Goal: Task Accomplishment & Management: Complete application form

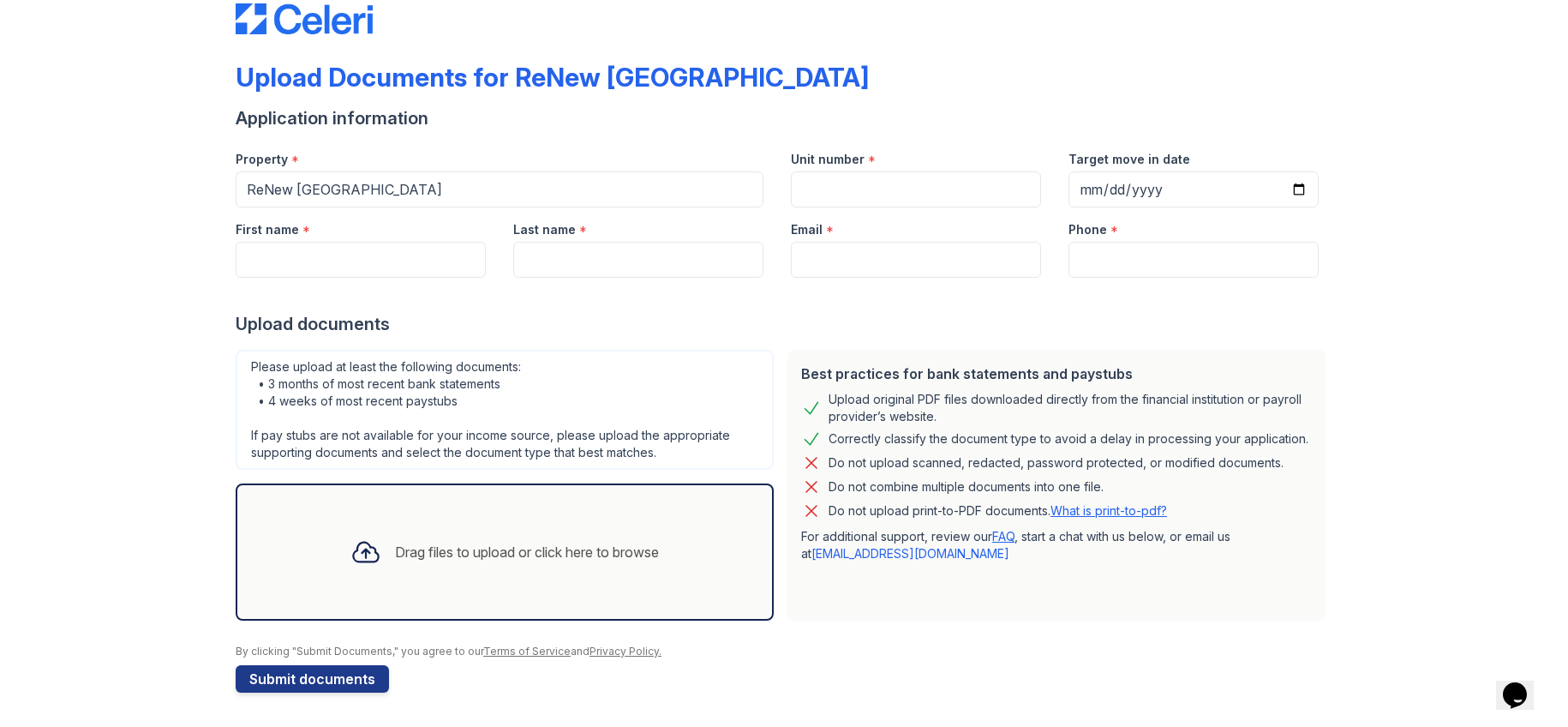
scroll to position [248, 0]
click at [517, 541] on div "Drag files to upload or click here to browse" at bounding box center [527, 551] width 264 height 20
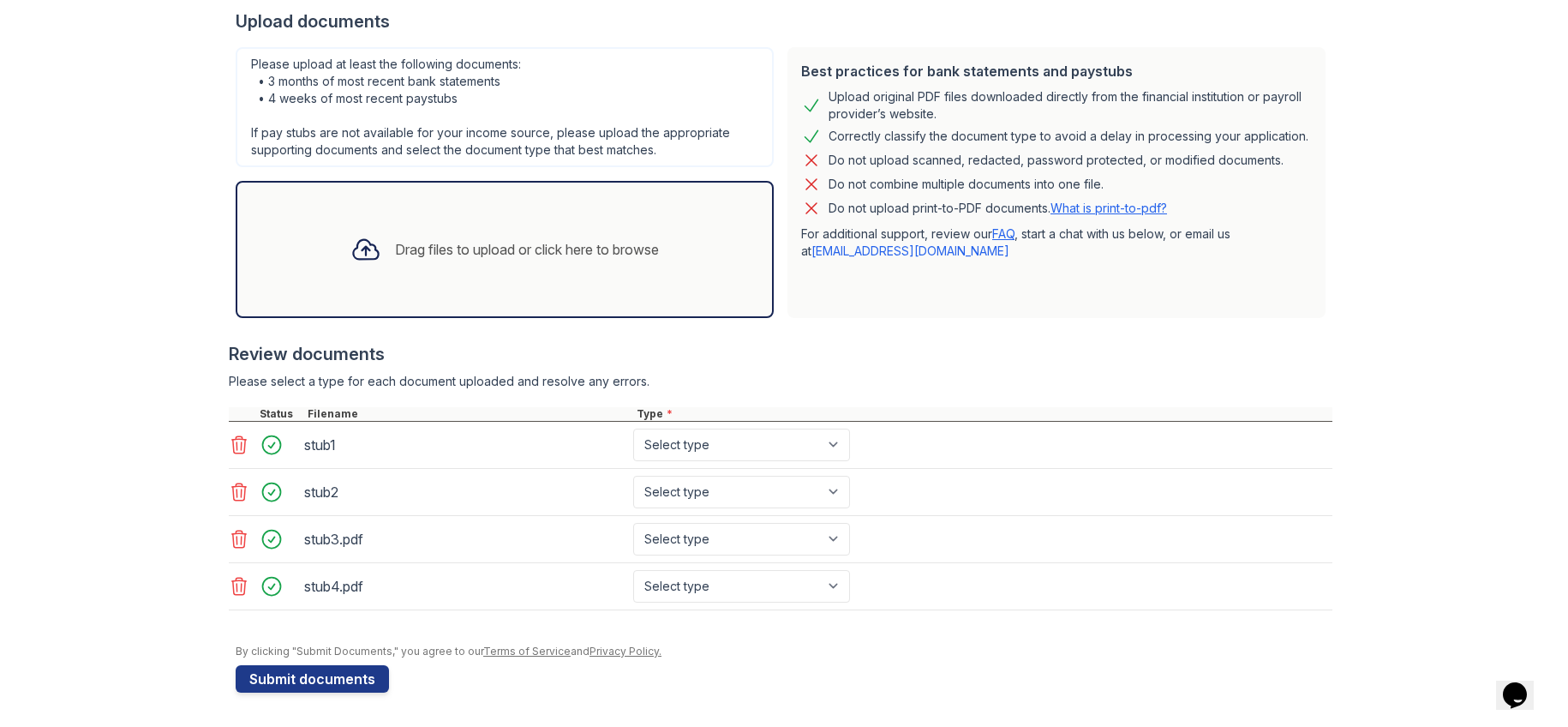
scroll to position [624, 0]
click at [360, 665] on button "Submit documents" at bounding box center [312, 679] width 153 height 27
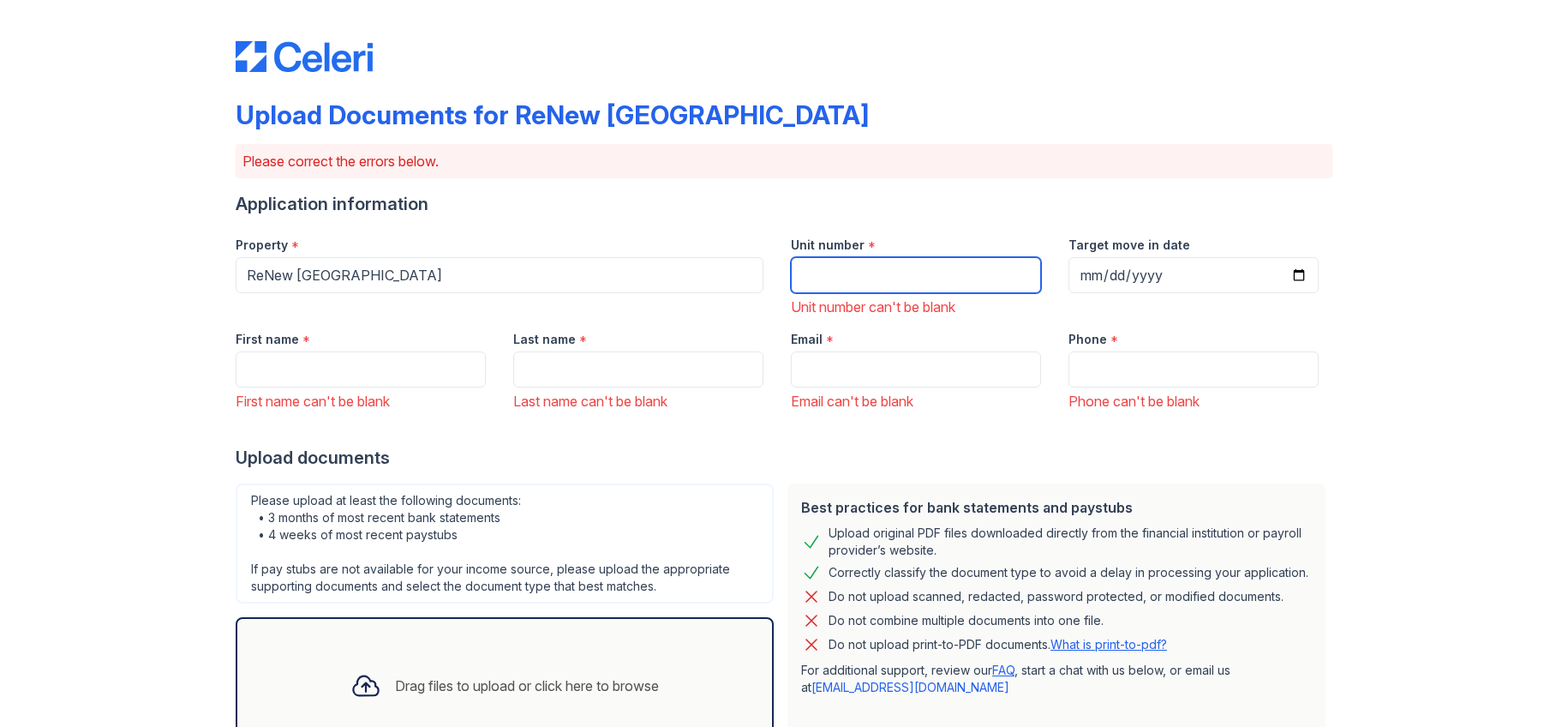
click at [849, 293] on input "Unit number" at bounding box center [916, 274] width 250 height 36
type input "00042510B0001"
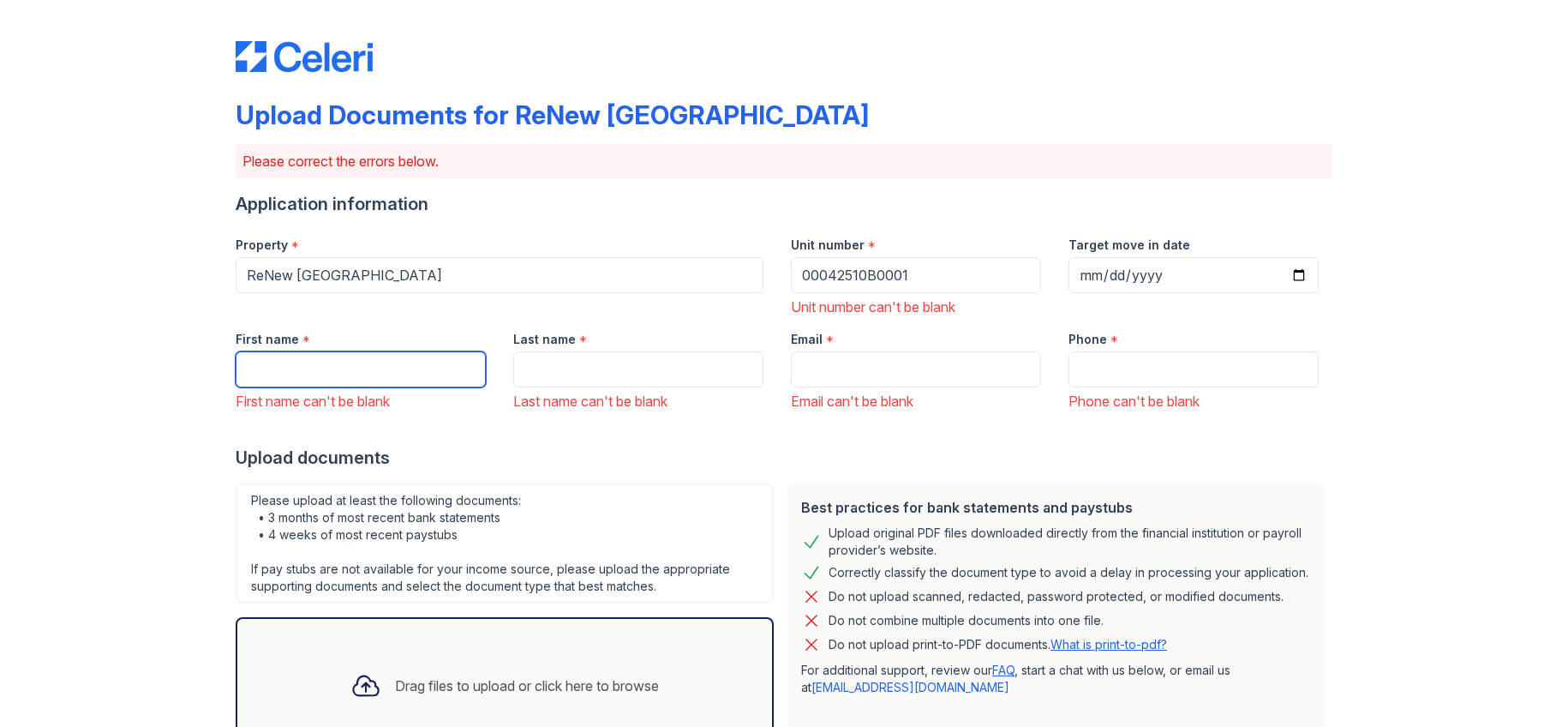
type input "[EMAIL_ADDRESS][DOMAIN_NAME]"
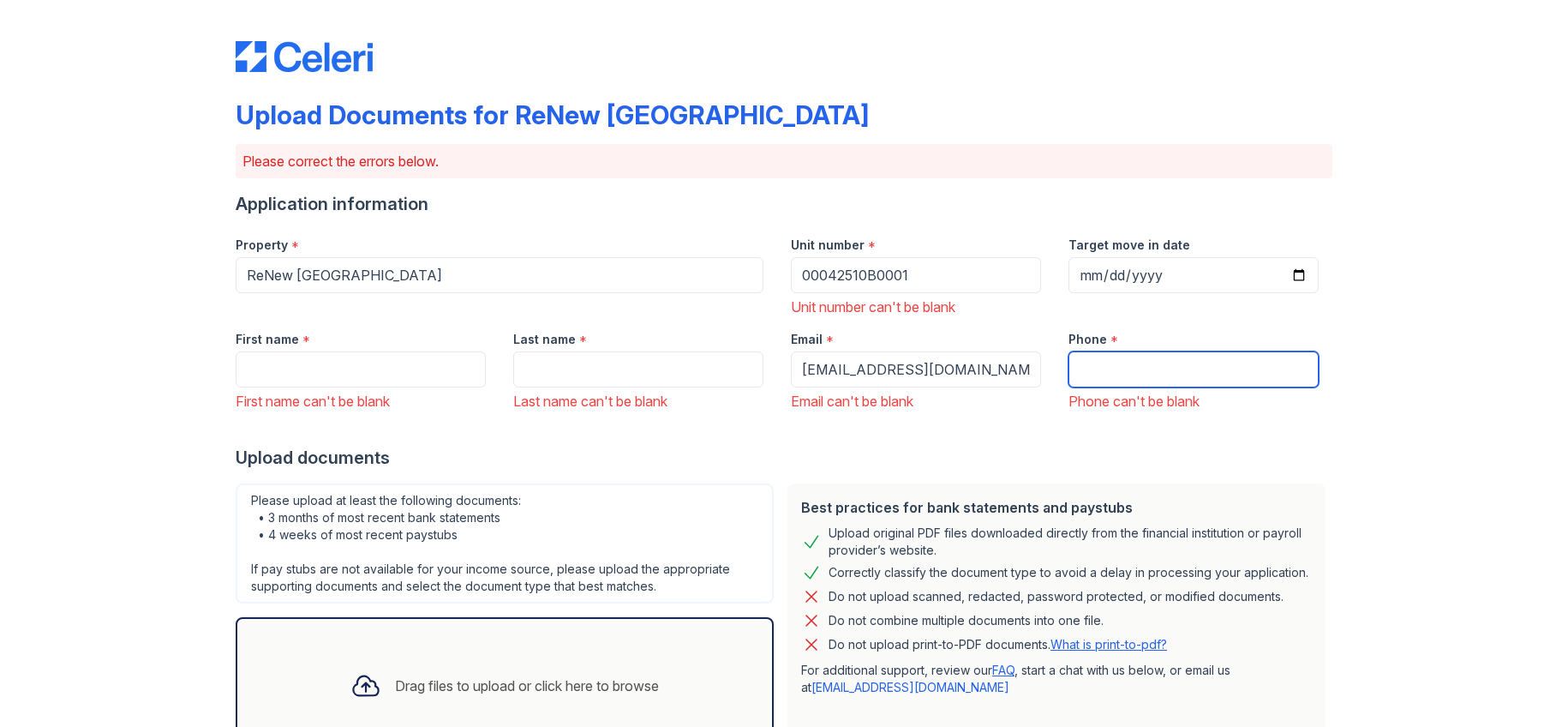
click at [1112, 387] on input "Phone" at bounding box center [1194, 369] width 250 height 36
type input "4437566253"
type input "[PERSON_NAME]"
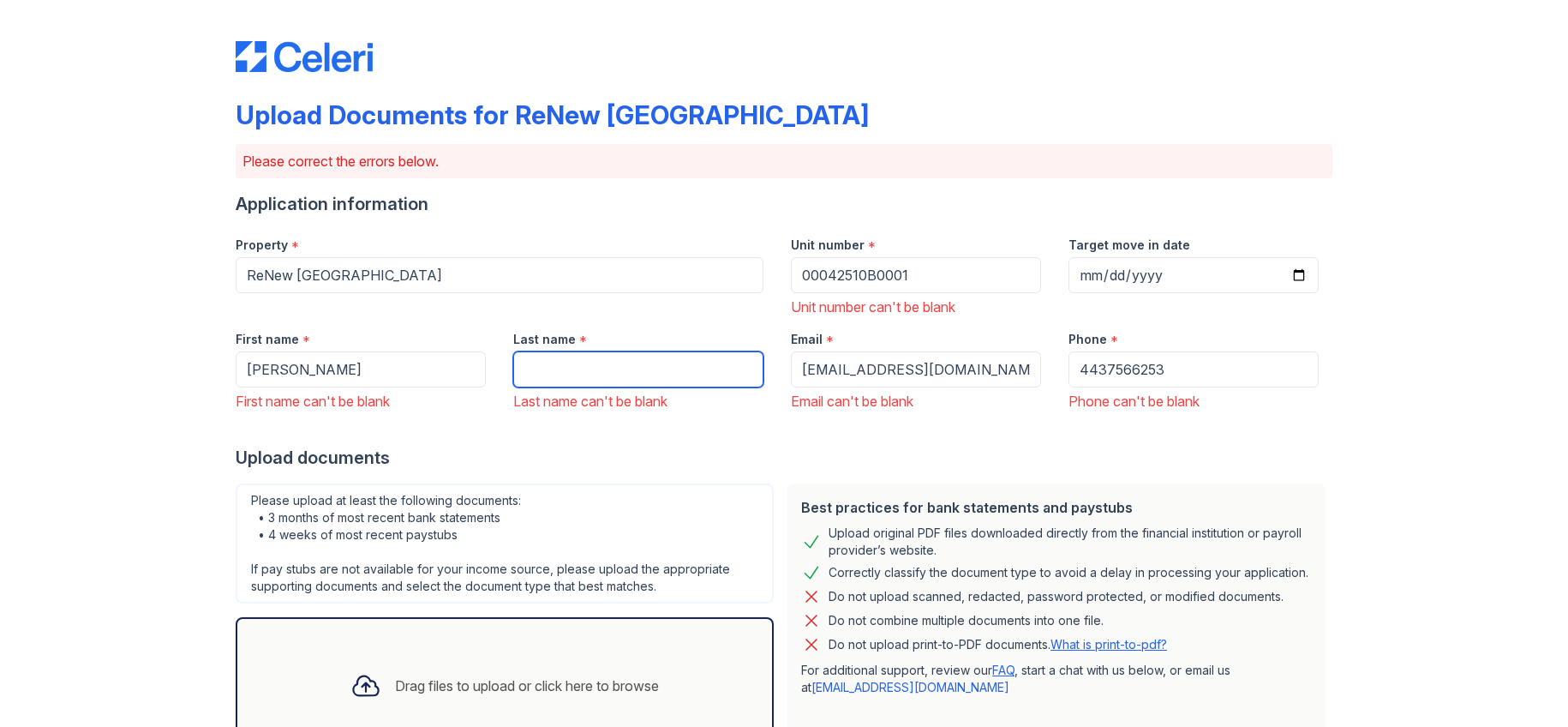
type input "[PERSON_NAME]"
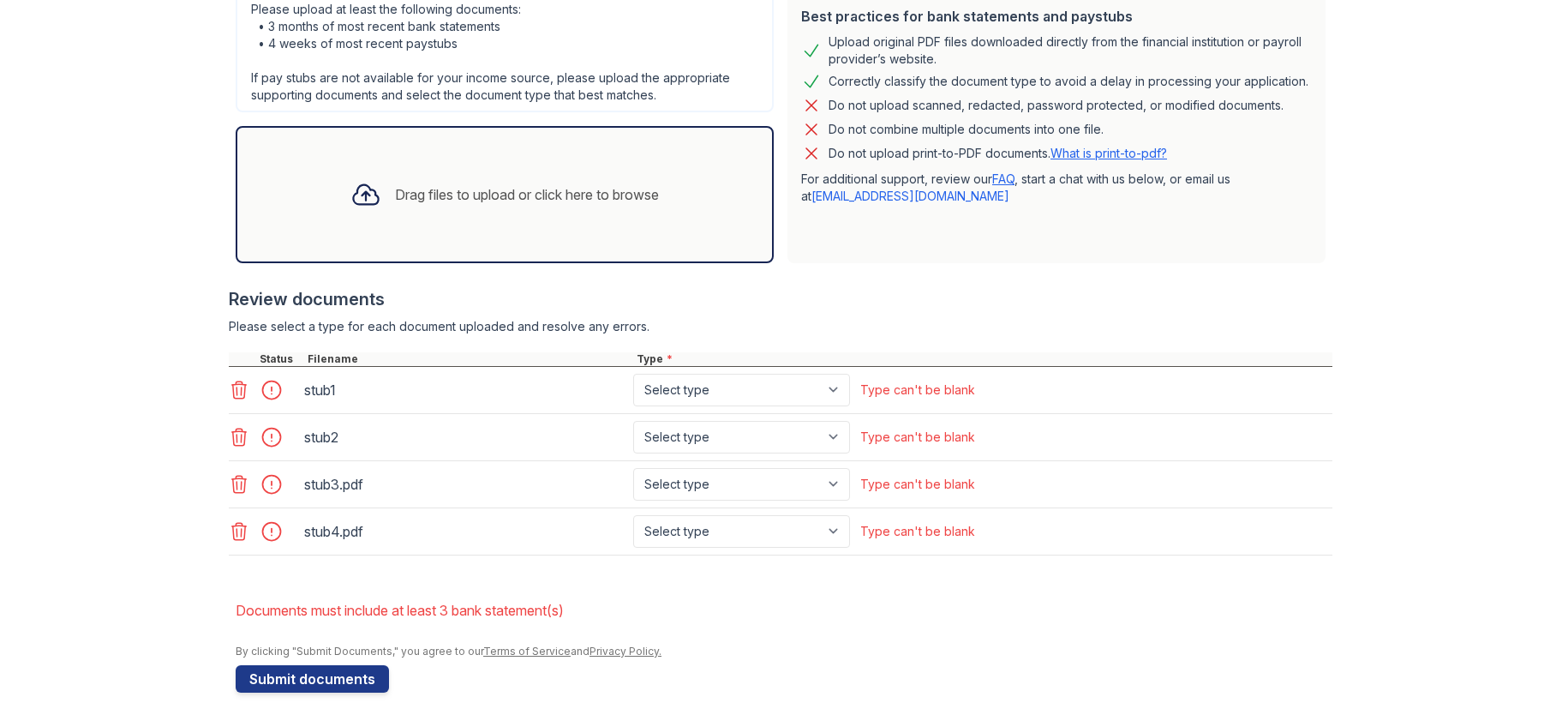
scroll to position [686, 0]
click at [850, 406] on select "Select type Paystub Bank Statement Offer Letter Tax Documents Benefit Award Let…" at bounding box center [742, 390] width 217 height 33
select select "paystub"
click at [726, 406] on select "Select type Paystub Bank Statement Offer Letter Tax Documents Benefit Award Let…" at bounding box center [742, 390] width 217 height 33
click at [796, 454] on select "Select type Paystub Bank Statement Offer Letter Tax Documents Benefit Award Let…" at bounding box center [742, 437] width 217 height 33
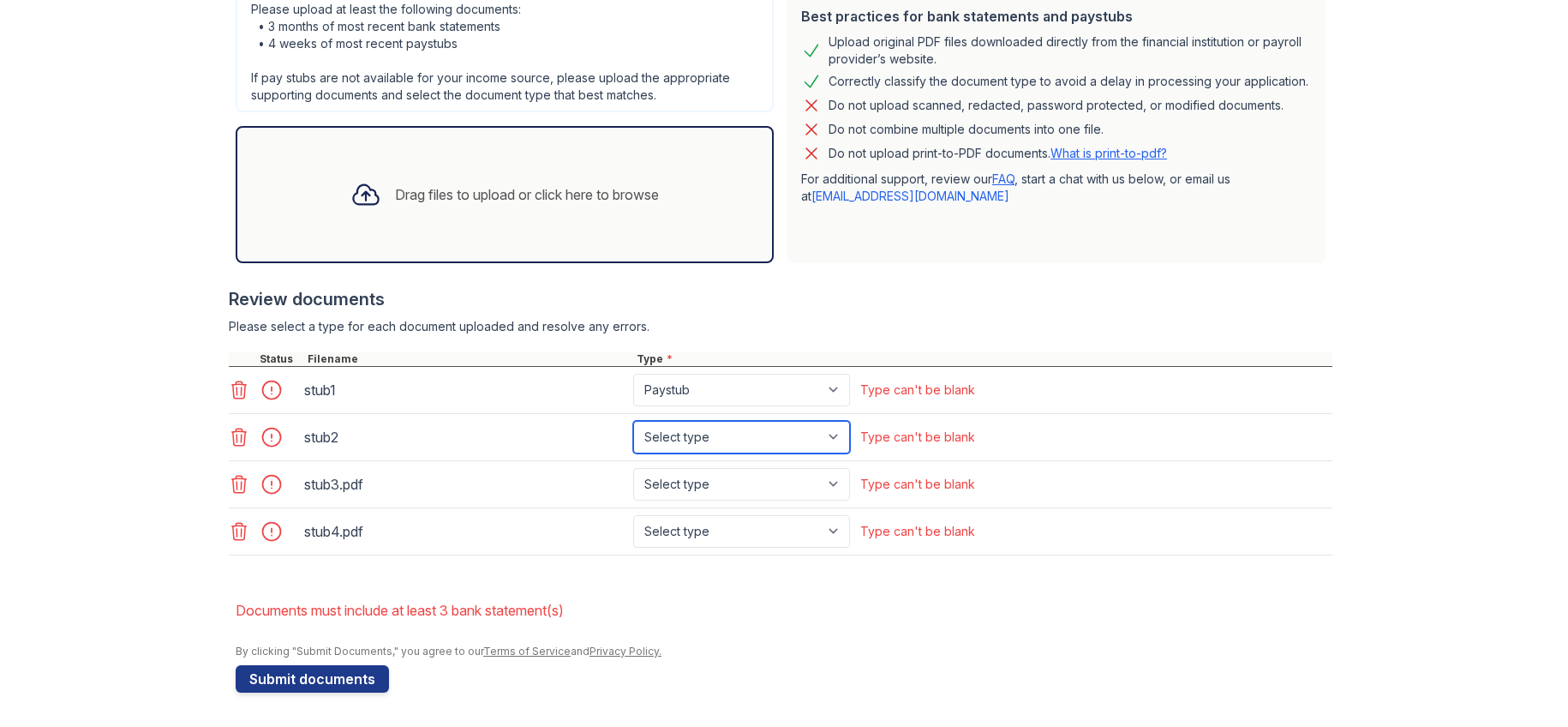
select select "paystub"
click at [726, 454] on select "Select type Paystub Bank Statement Offer Letter Tax Documents Benefit Award Let…" at bounding box center [742, 437] width 217 height 33
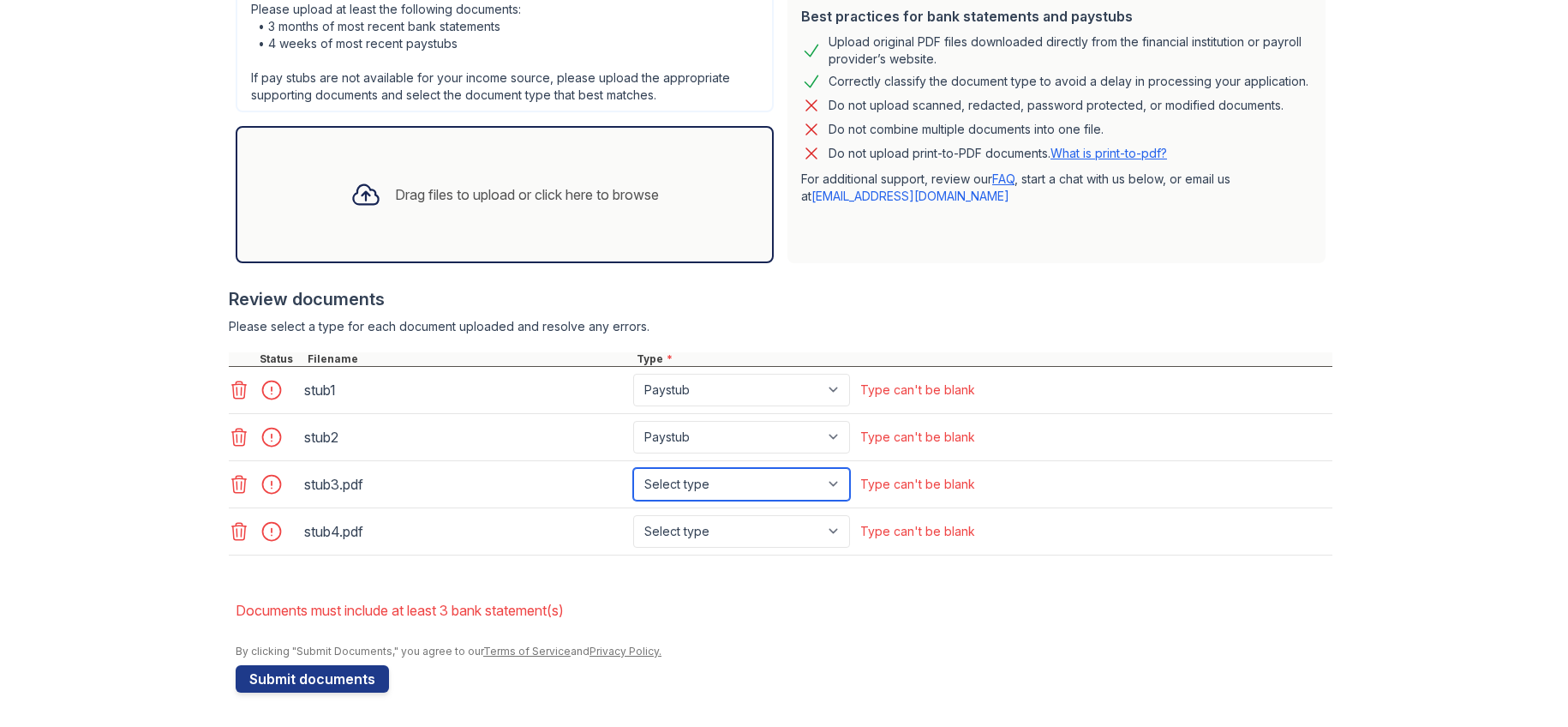
click at [768, 501] on select "Select type Paystub Bank Statement Offer Letter Tax Documents Benefit Award Let…" at bounding box center [742, 484] width 217 height 33
select select "paystub"
click at [726, 501] on select "Select type Paystub Bank Statement Offer Letter Tax Documents Benefit Award Let…" at bounding box center [742, 484] width 217 height 33
click at [780, 548] on select "Select type Paystub Bank Statement Offer Letter Tax Documents Benefit Award Let…" at bounding box center [742, 532] width 217 height 33
select select "paystub"
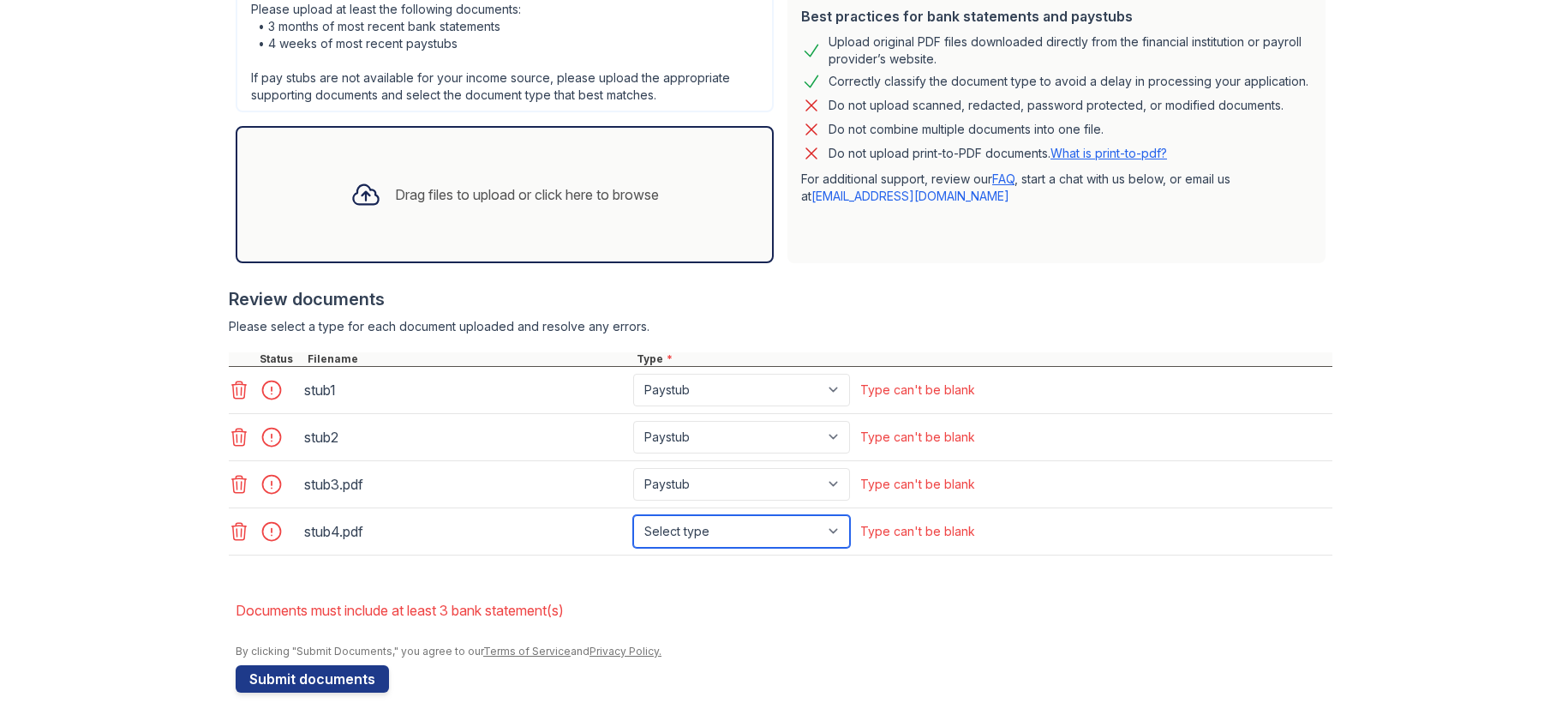
click at [726, 548] on select "Select type Paystub Bank Statement Offer Letter Tax Documents Benefit Award Let…" at bounding box center [742, 532] width 217 height 33
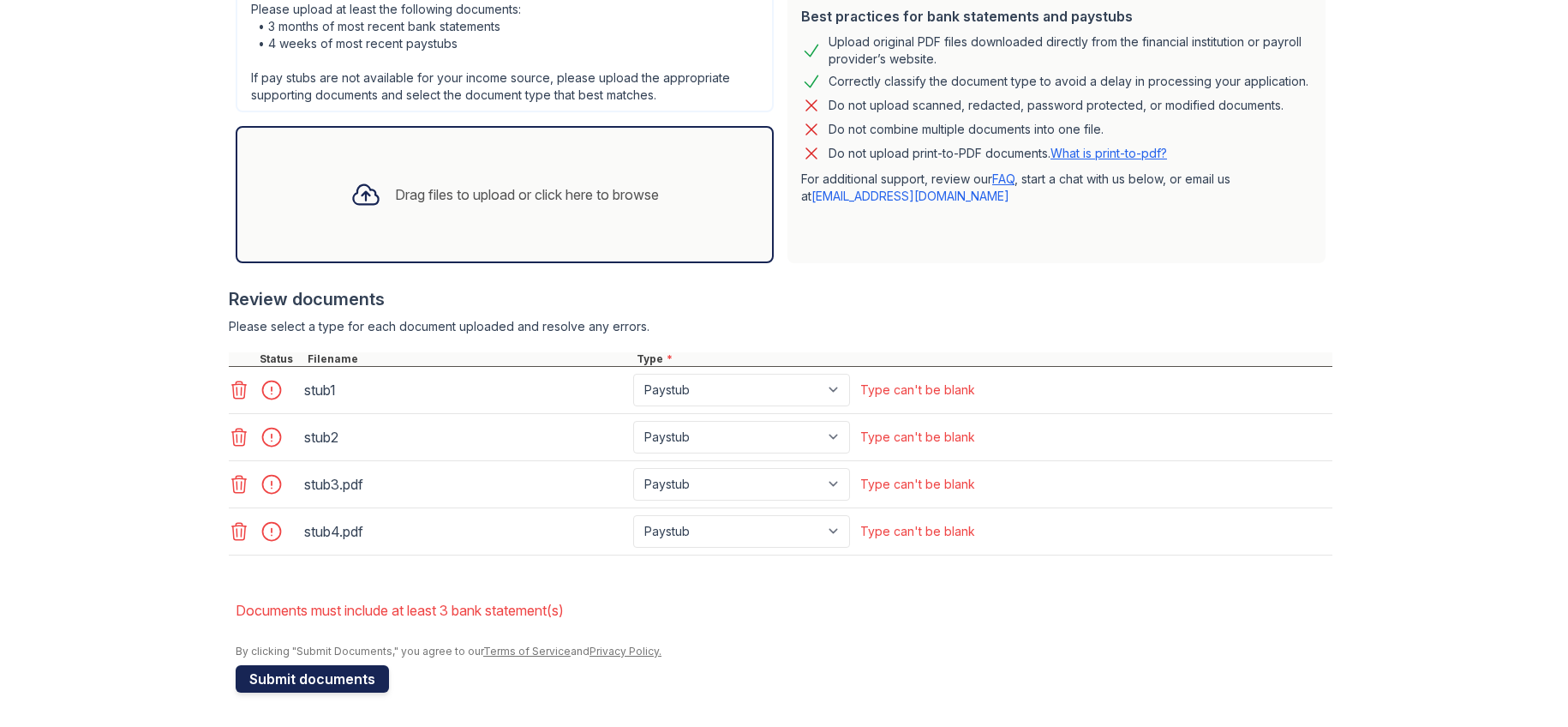
click at [313, 669] on button "Submit documents" at bounding box center [312, 679] width 153 height 27
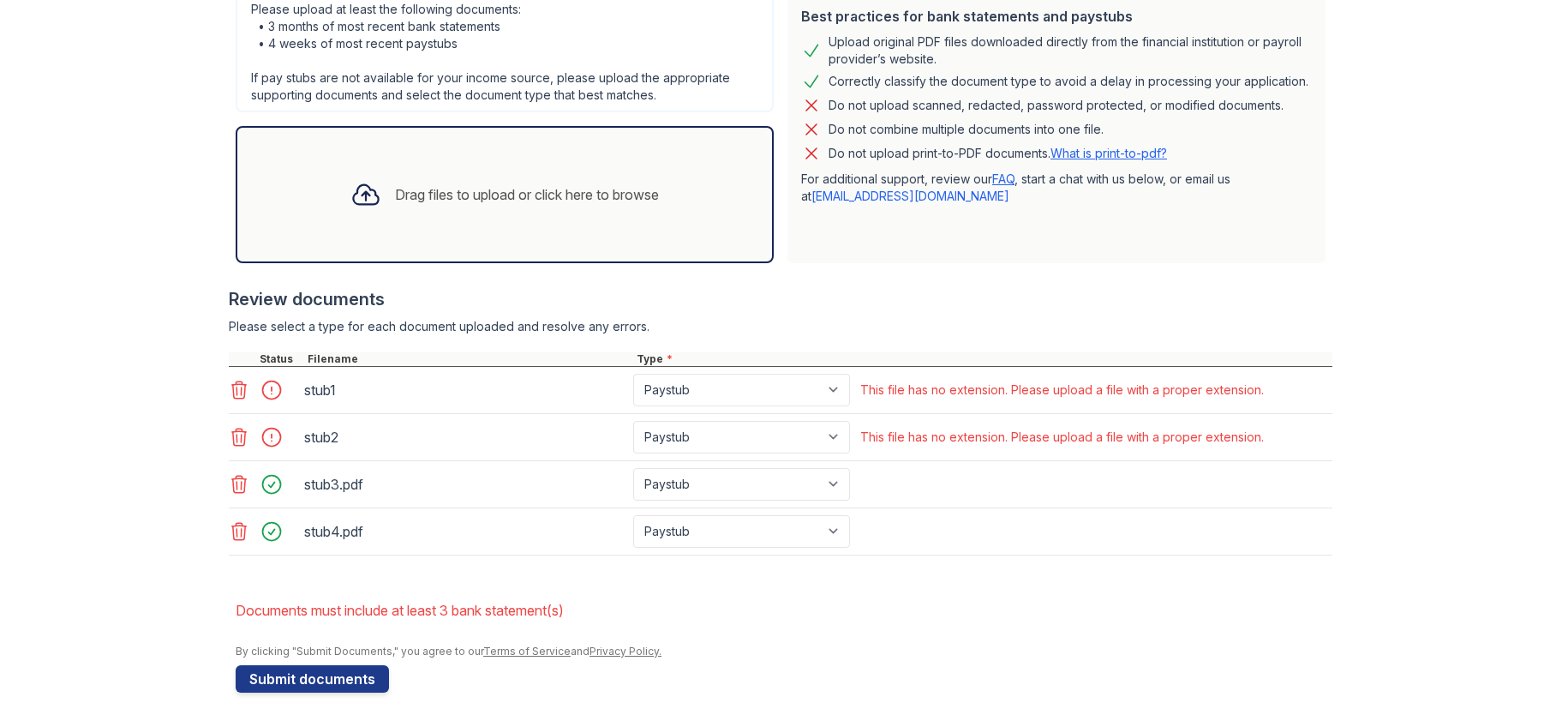
scroll to position [686, 0]
drag, startPoint x: 275, startPoint y: 379, endPoint x: 564, endPoint y: 389, distance: 289.2
click at [569, 391] on div "stub1" at bounding box center [465, 390] width 323 height 27
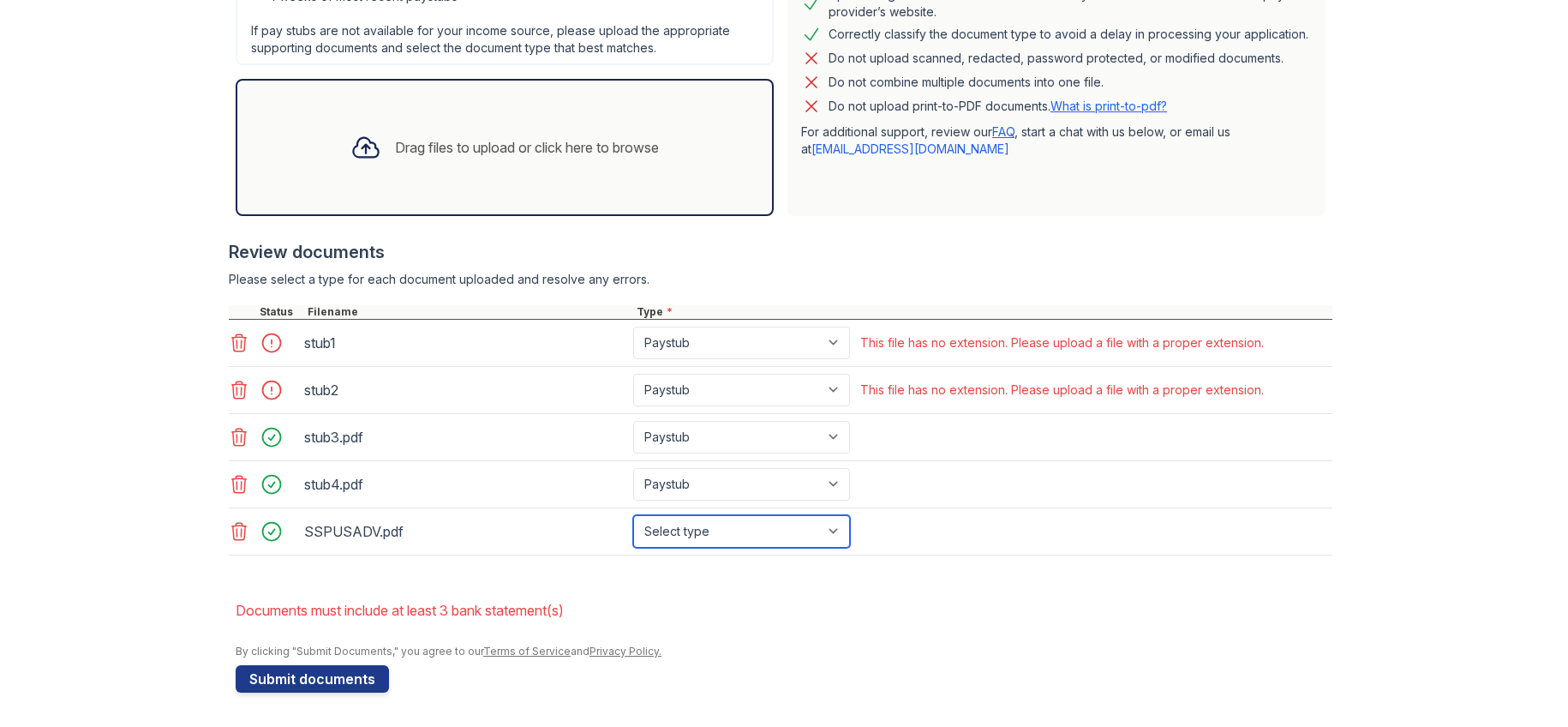
click at [850, 548] on select "Select type Paystub Bank Statement Offer Letter Tax Documents Benefit Award Let…" at bounding box center [742, 532] width 217 height 33
select select "paystub"
click at [726, 548] on select "Select type Paystub Bank Statement Offer Letter Tax Documents Benefit Award Let…" at bounding box center [742, 532] width 217 height 33
click at [90, 93] on div "Upload Documents for ReNew [GEOGRAPHIC_DATA] Please correct the errors below. A…" at bounding box center [784, 118] width 1514 height 1217
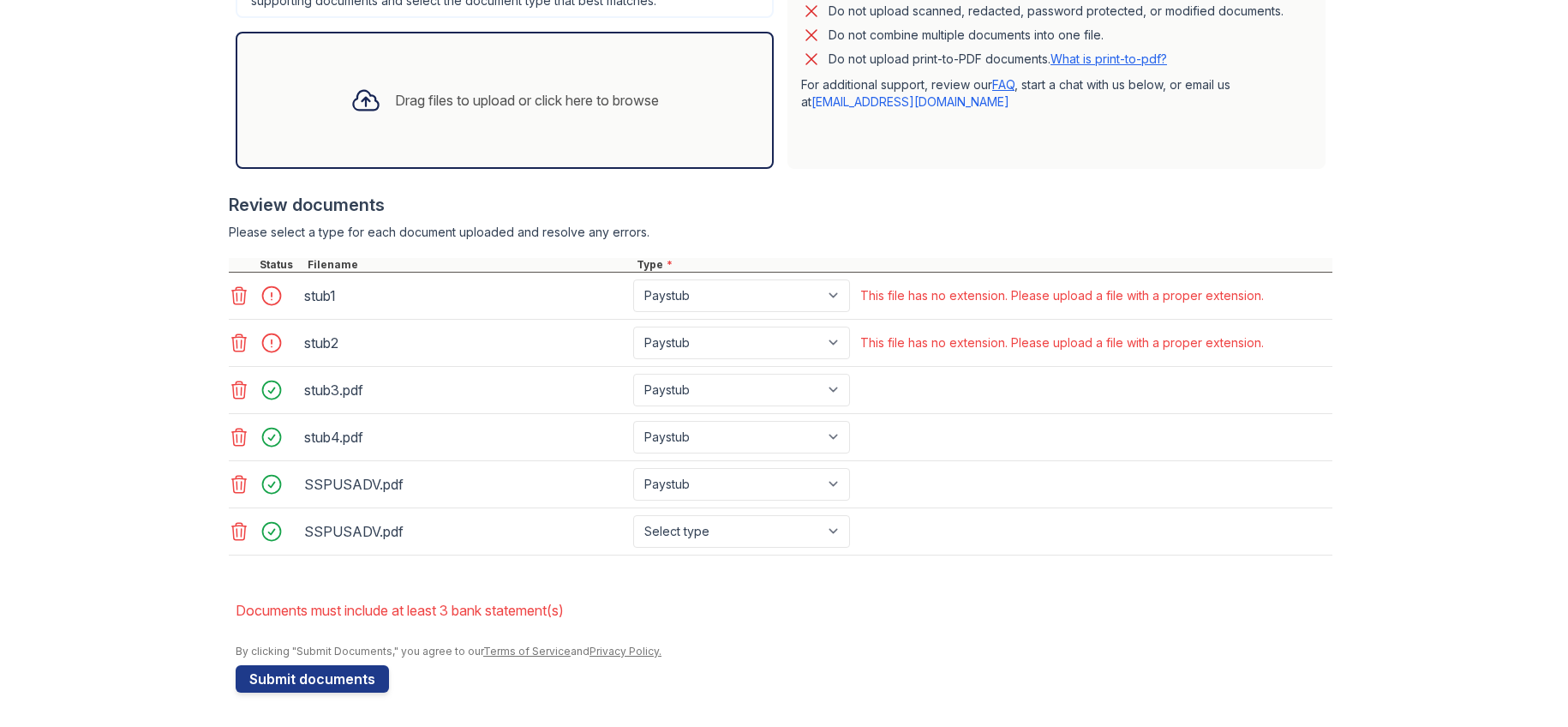
click at [236, 351] on icon at bounding box center [239, 343] width 14 height 17
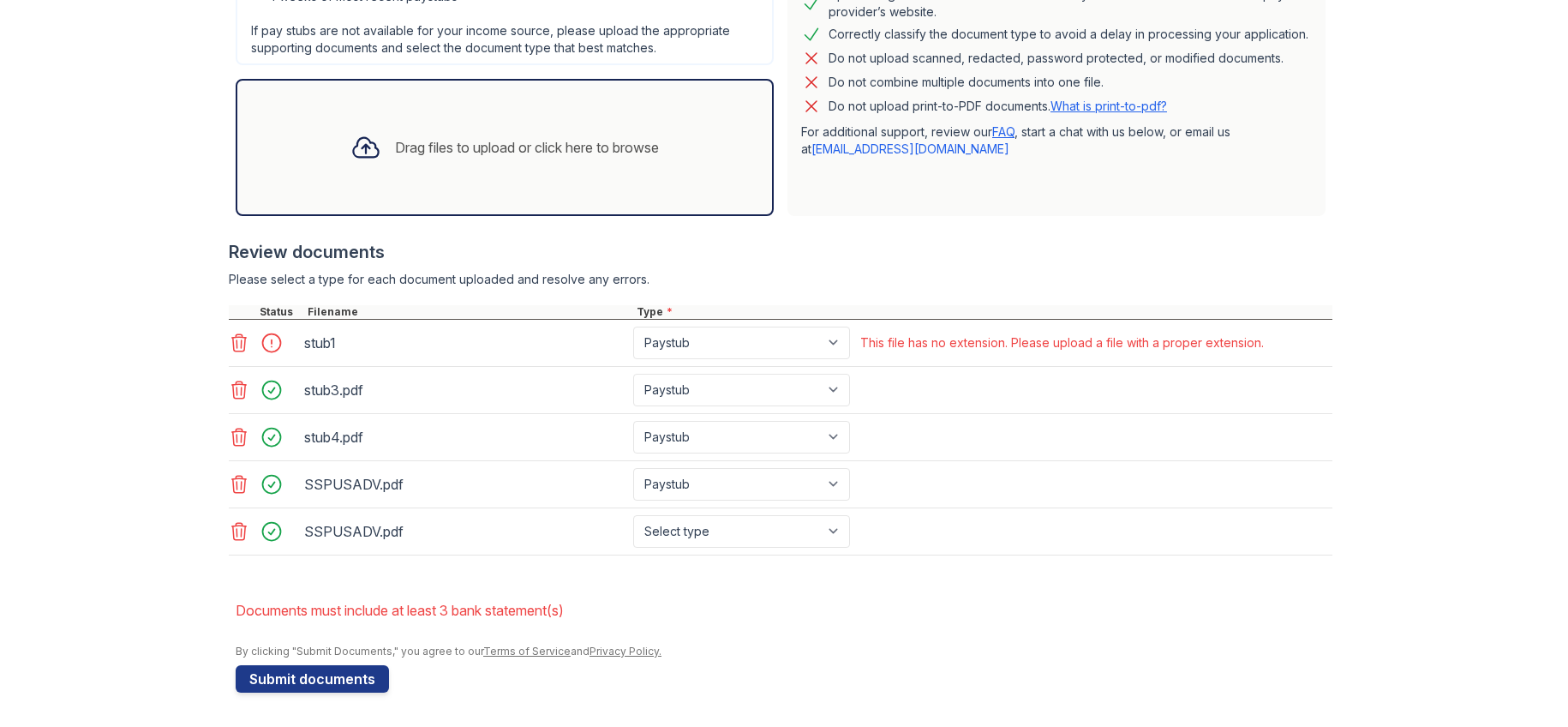
click at [232, 353] on icon at bounding box center [239, 342] width 20 height 20
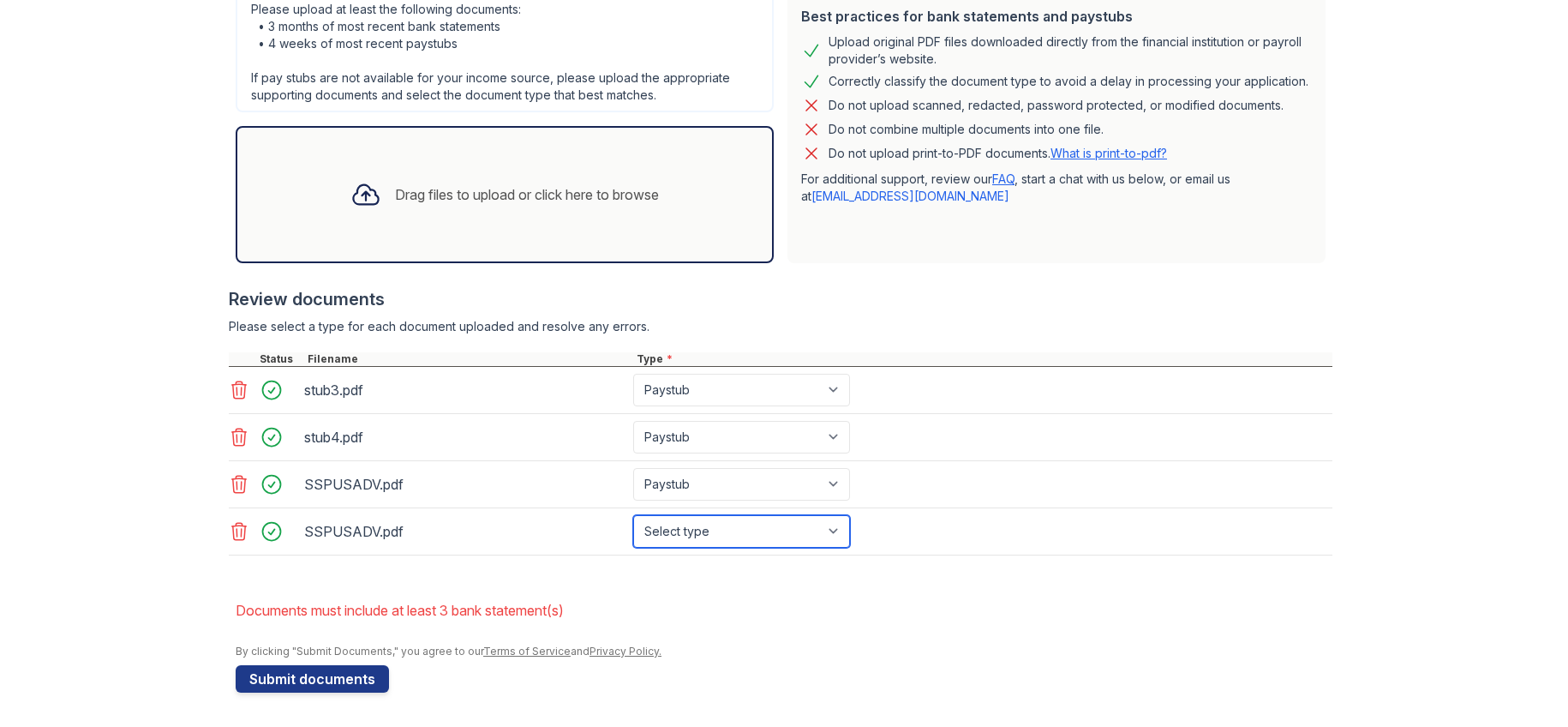
click at [850, 548] on select "Select type Paystub Bank Statement Offer Letter Tax Documents Benefit Award Let…" at bounding box center [742, 532] width 217 height 33
select select "paystub"
click at [726, 529] on select "Select type Paystub Bank Statement Offer Letter Tax Documents Benefit Award Let…" at bounding box center [742, 532] width 217 height 33
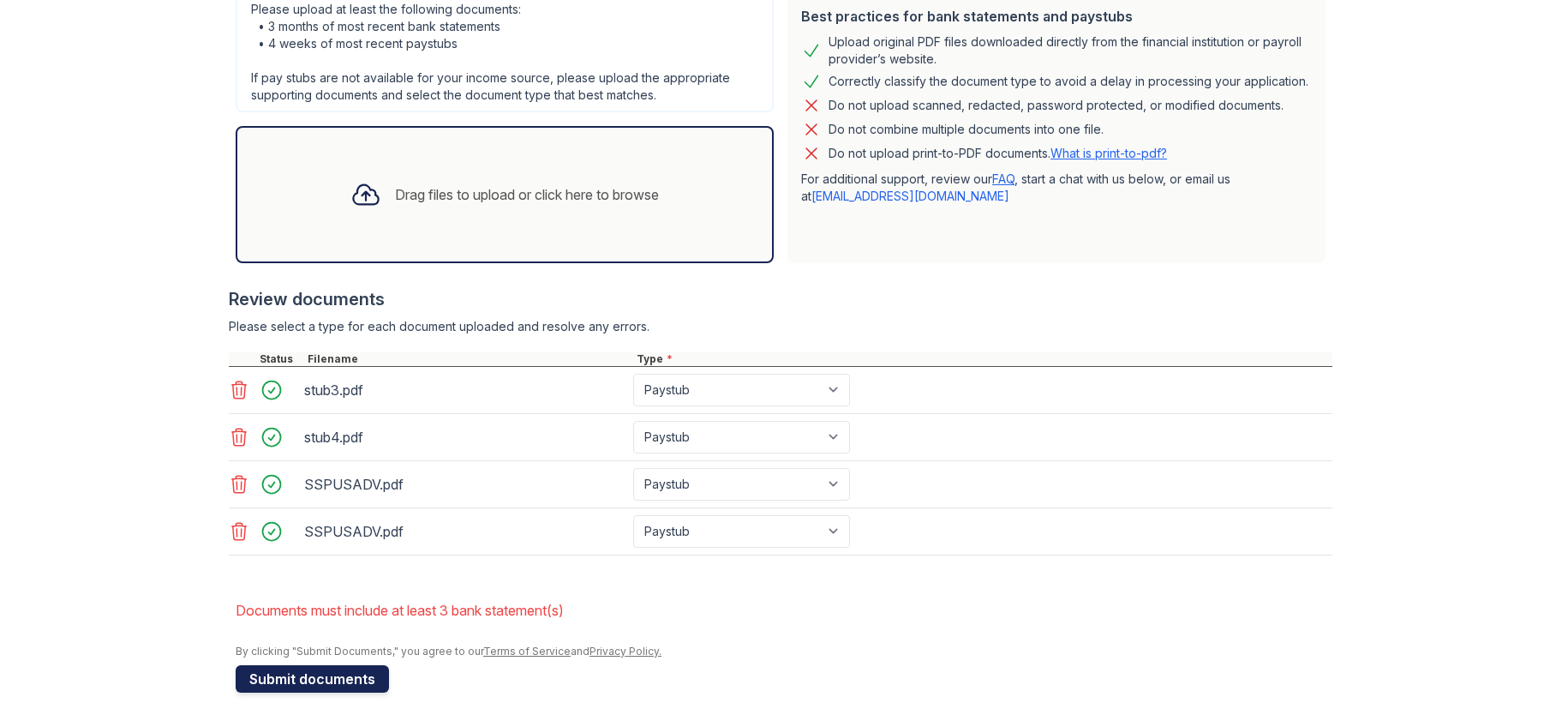
click at [365, 665] on button "Submit documents" at bounding box center [312, 679] width 153 height 27
click at [236, 474] on icon at bounding box center [239, 483] width 20 height 20
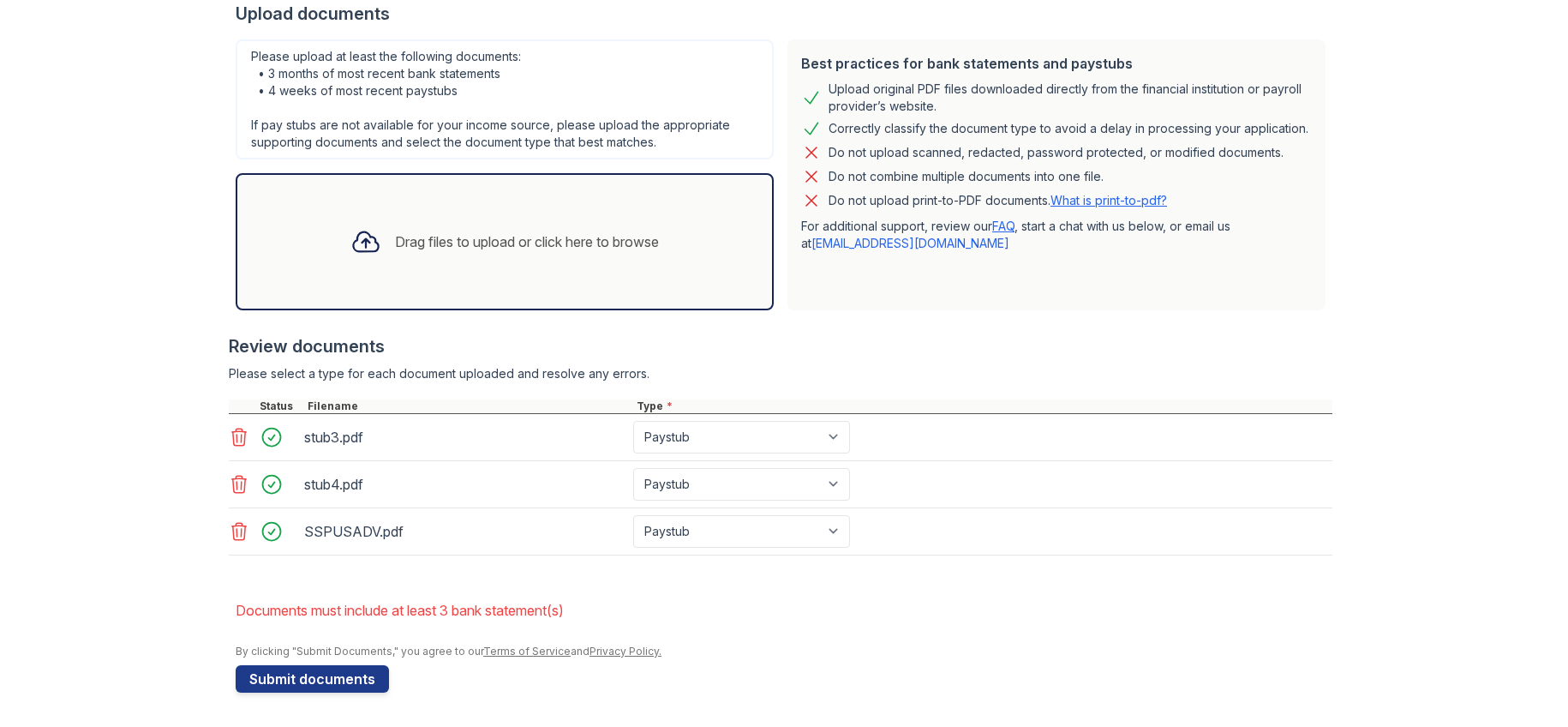
click at [243, 515] on div at bounding box center [265, 532] width 72 height 33
click at [240, 521] on icon at bounding box center [239, 531] width 20 height 20
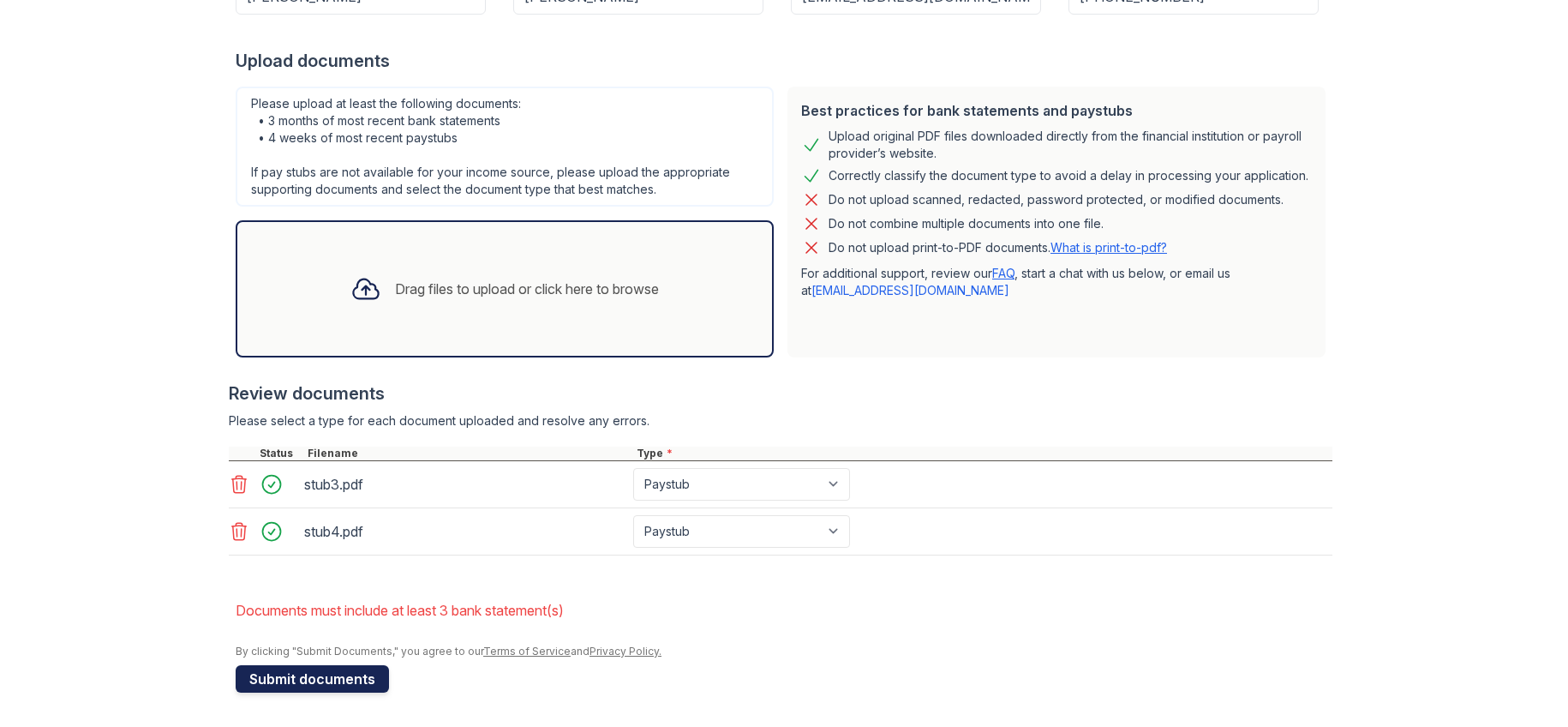
click at [337, 666] on button "Submit documents" at bounding box center [312, 679] width 153 height 27
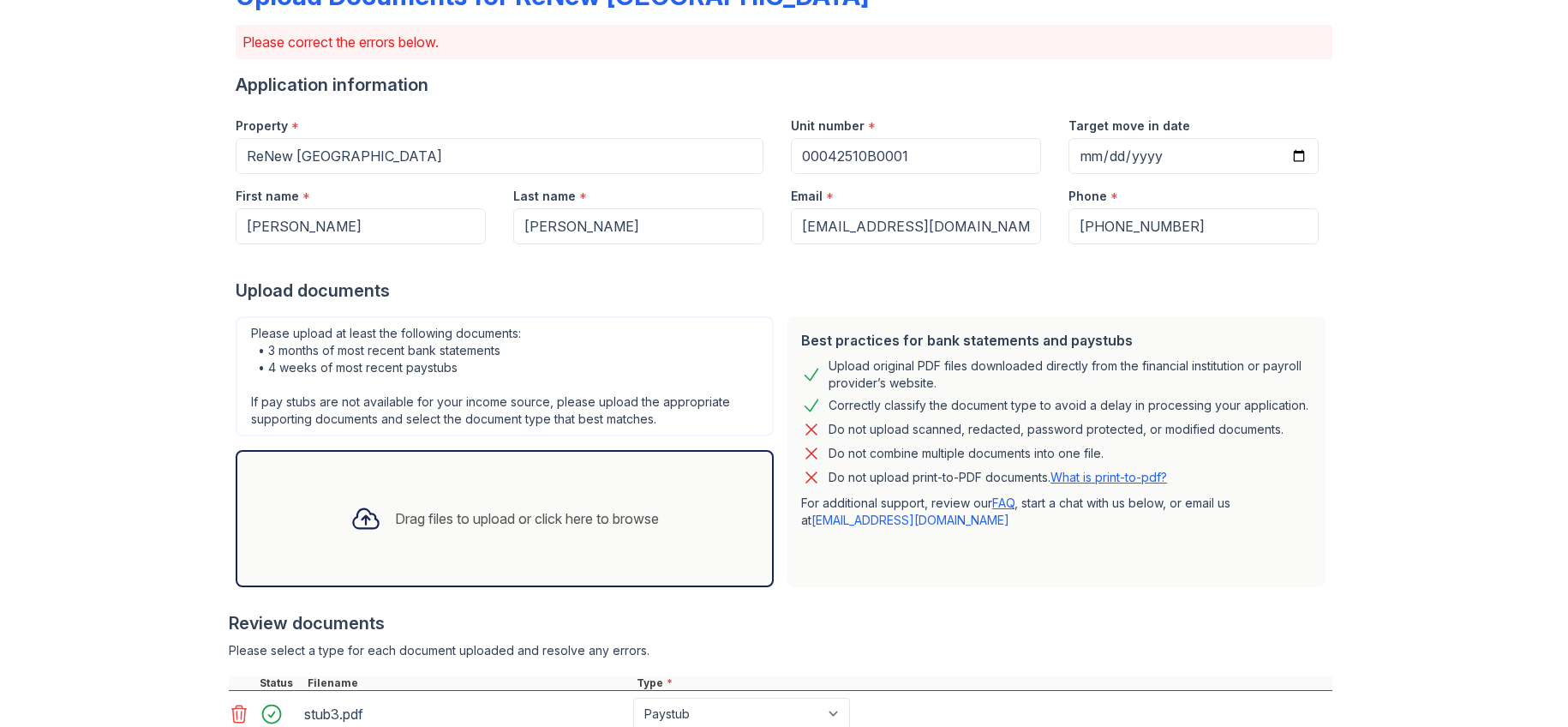
scroll to position [171, 0]
